Goal: Communication & Community: Connect with others

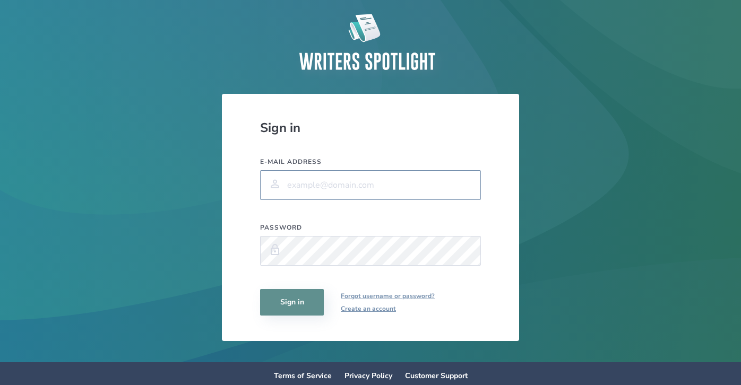
type input "[EMAIL_ADDRESS][DOMAIN_NAME]"
click at [290, 294] on button "Sign in" at bounding box center [292, 302] width 64 height 27
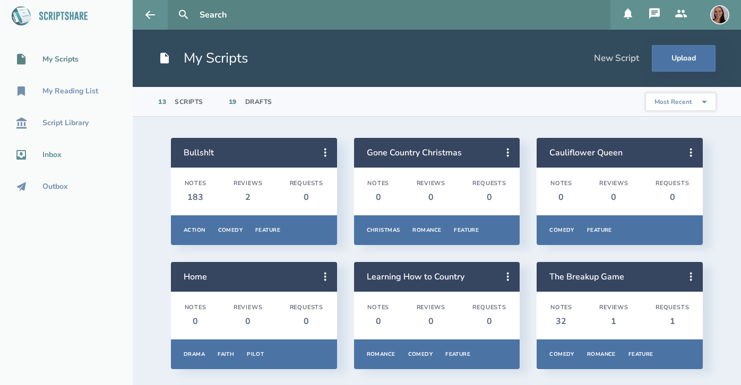
click at [55, 154] on div "Inbox" at bounding box center [51, 155] width 19 height 8
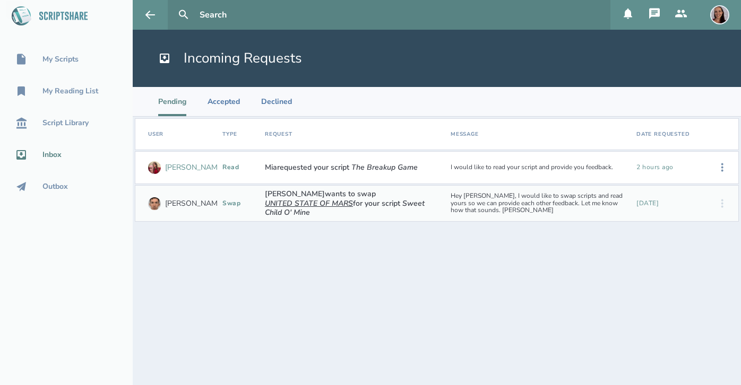
click at [176, 169] on div "[PERSON_NAME]" at bounding box center [194, 167] width 59 height 8
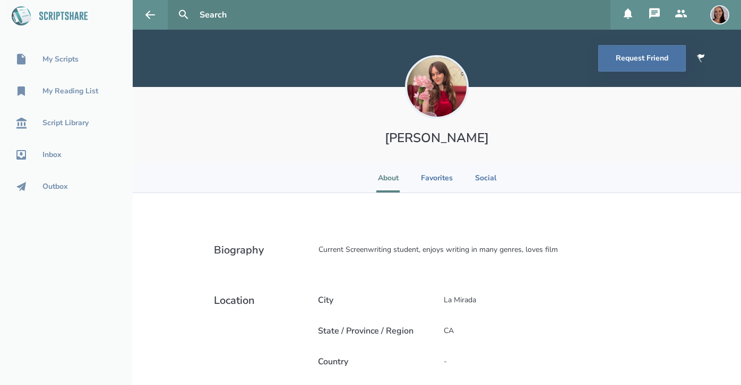
click at [587, 239] on div "Current Screenwriting student, enjoys writing in many genres, loves film" at bounding box center [484, 250] width 350 height 29
click at [439, 179] on li "Favorites" at bounding box center [437, 177] width 32 height 29
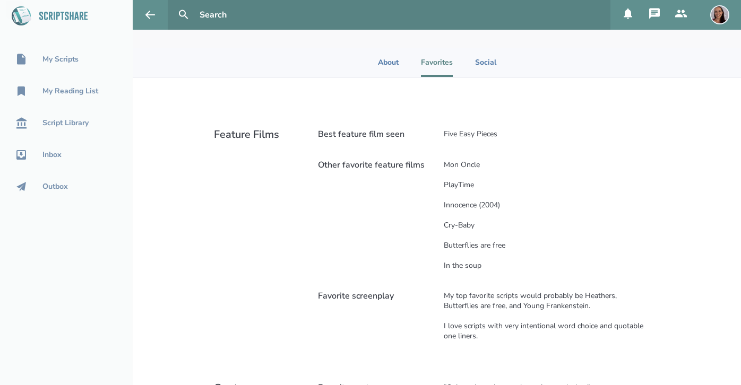
scroll to position [73, 0]
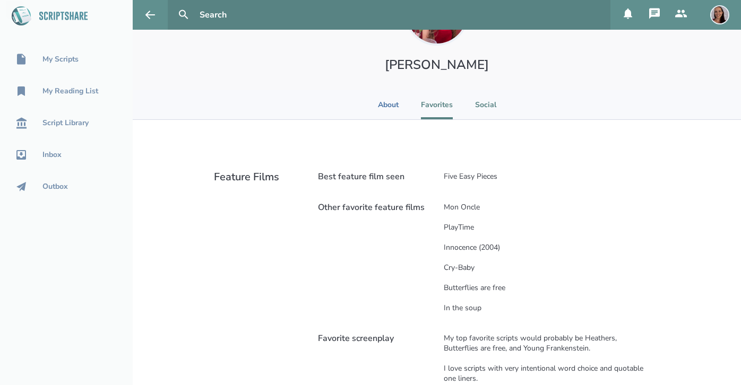
click at [485, 106] on li "Social" at bounding box center [485, 104] width 23 height 29
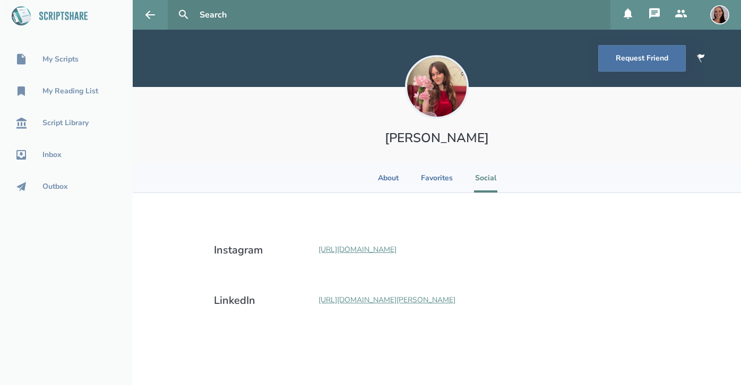
scroll to position [0, 0]
click at [151, 17] on icon at bounding box center [150, 14] width 13 height 13
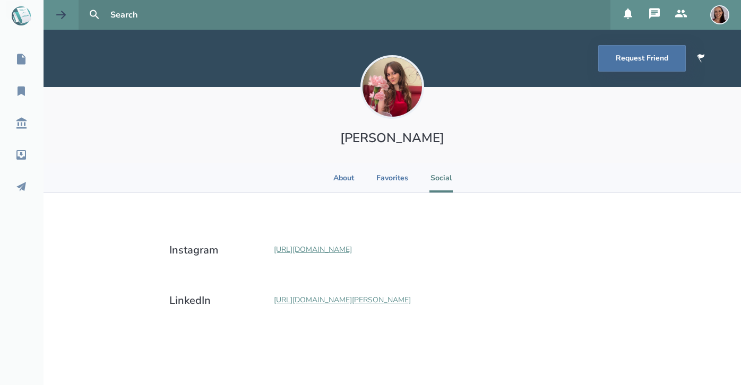
click at [62, 20] on icon at bounding box center [61, 14] width 13 height 13
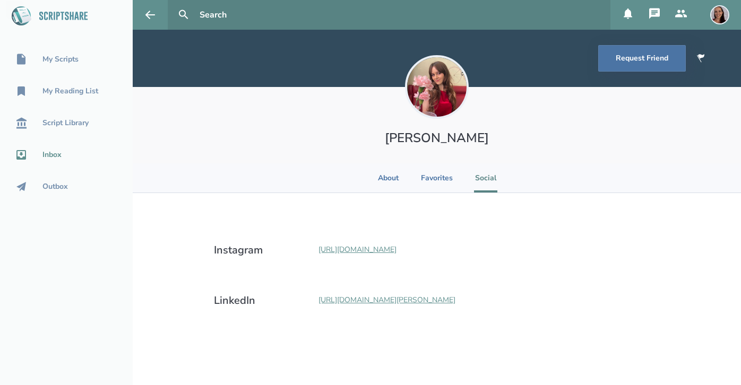
click at [56, 151] on div "Inbox" at bounding box center [51, 155] width 19 height 8
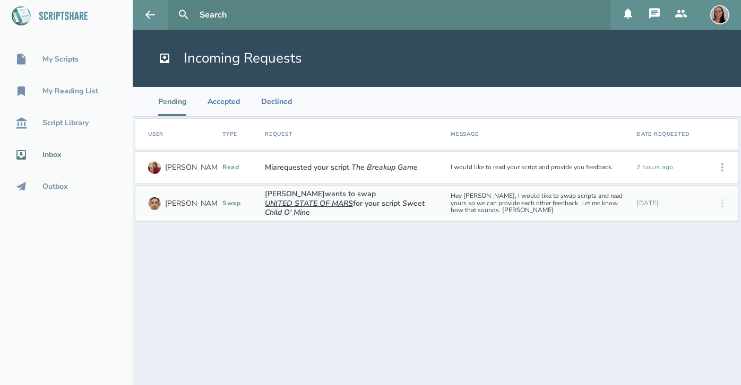
click at [724, 167] on icon at bounding box center [722, 167] width 13 height 13
click at [678, 167] on div "Accept" at bounding box center [688, 167] width 65 height 23
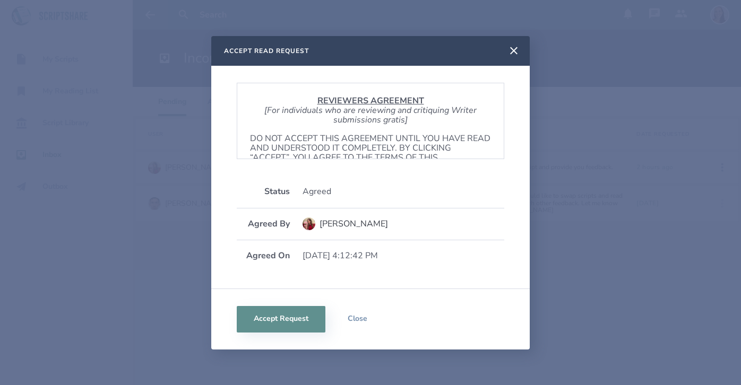
click at [363, 134] on p "DO NOT ACCEPT THIS AGREEMENT UNTIL YOU HAVE READ AND UNDERSTOOD IT COMPLETELY. …" at bounding box center [370, 153] width 241 height 39
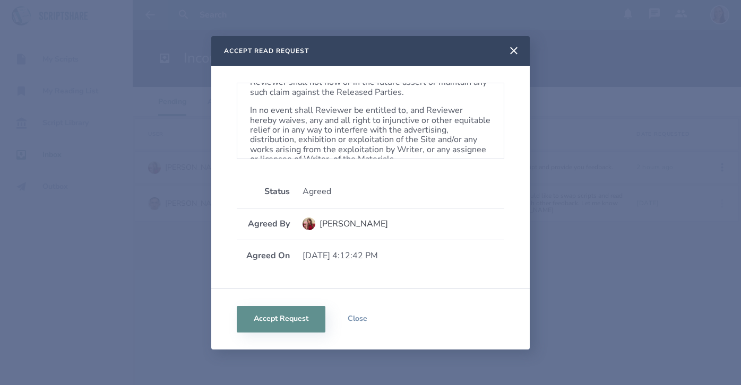
scroll to position [629, 0]
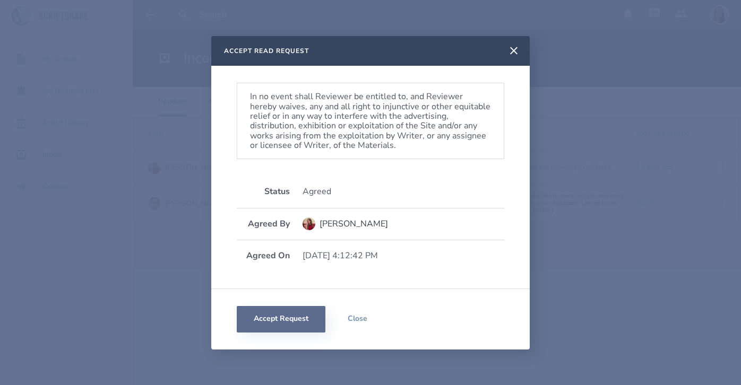
click at [271, 327] on button "Accept Request" at bounding box center [281, 319] width 89 height 27
